Goal: Find specific page/section: Find specific page/section

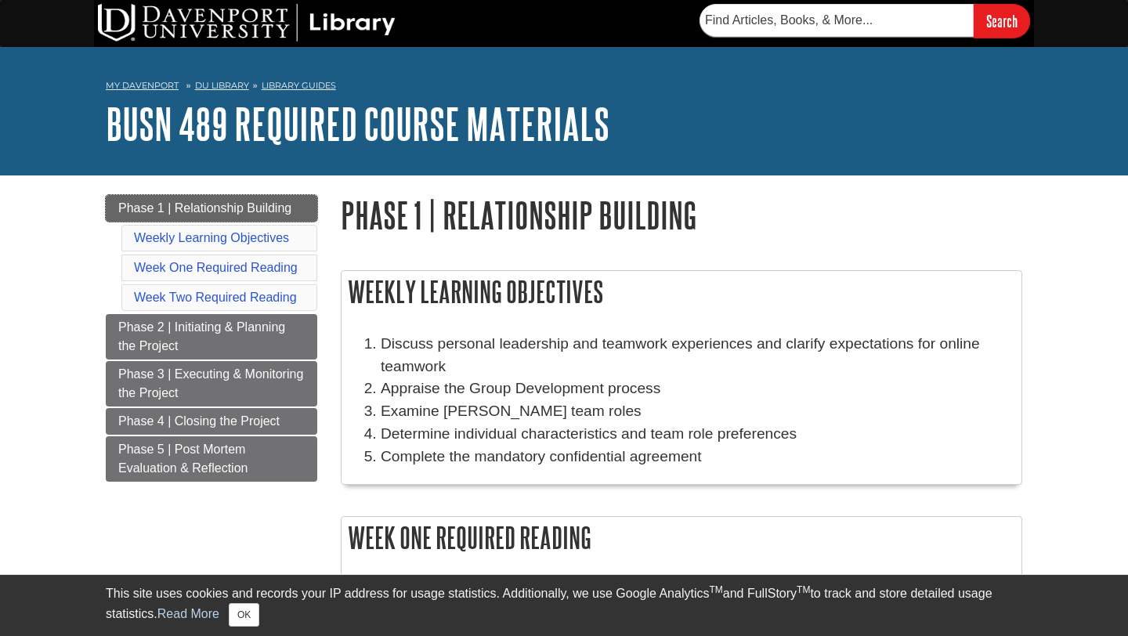
click at [200, 216] on link "Phase 1 | Relationship Building" at bounding box center [211, 208] width 211 height 27
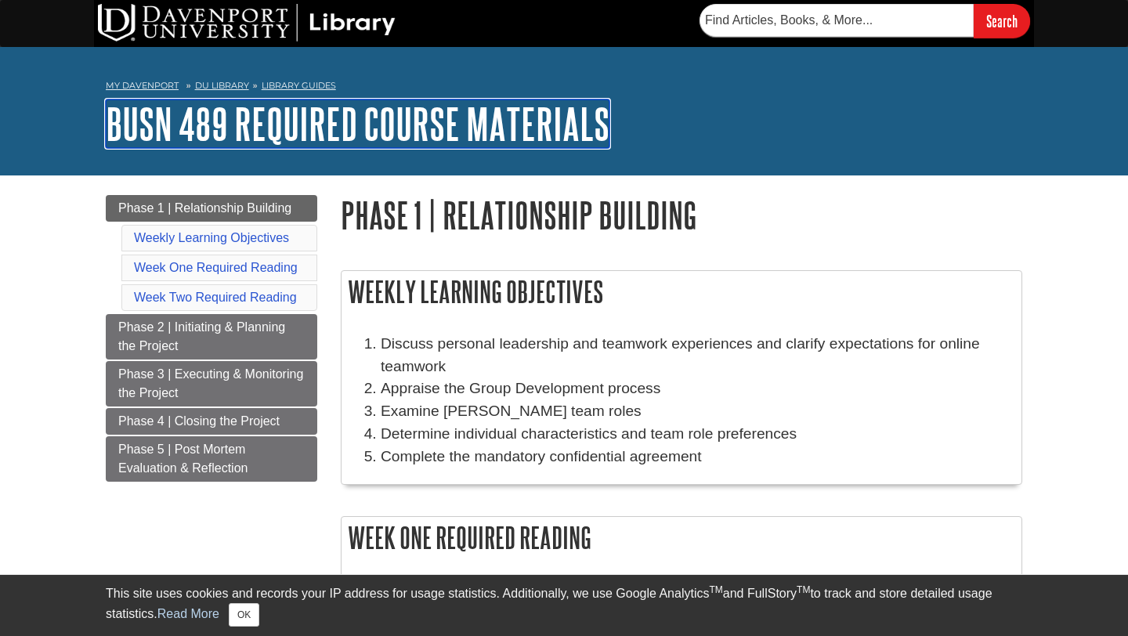
click at [278, 127] on link "BUSN 489 Required Course Materials" at bounding box center [358, 123] width 504 height 49
click at [264, 122] on link "BUSN 489 Required Course Materials" at bounding box center [358, 123] width 504 height 49
click at [373, 136] on link "BUSN 489 Required Course Materials" at bounding box center [358, 123] width 504 height 49
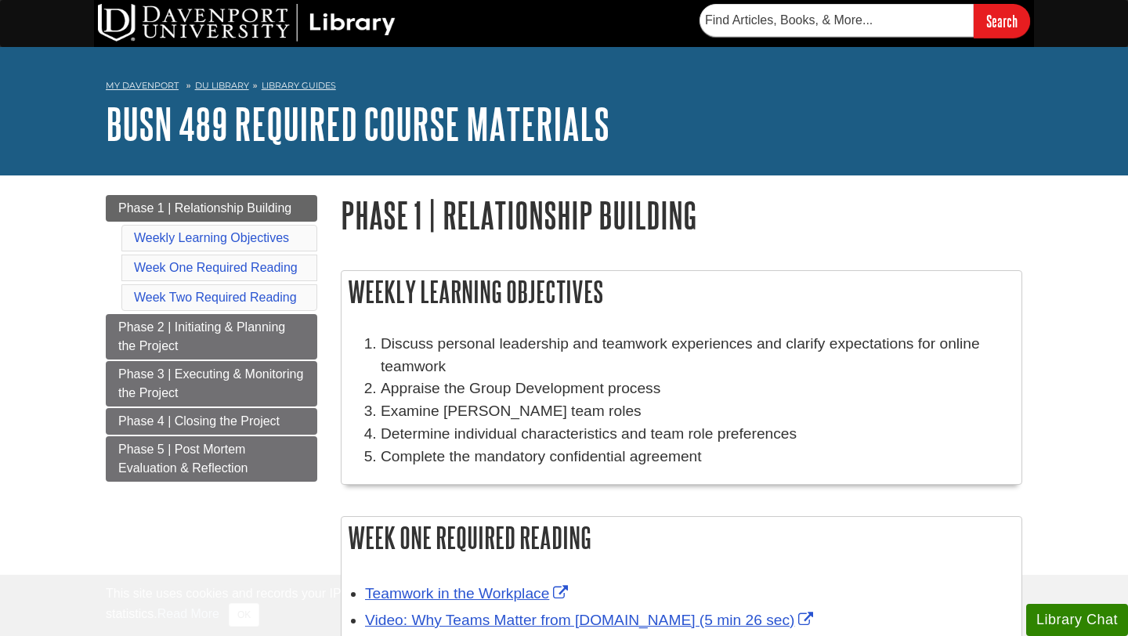
click at [269, 132] on link "BUSN 489 Required Course Materials" at bounding box center [358, 123] width 504 height 49
